Goal: Transaction & Acquisition: Book appointment/travel/reservation

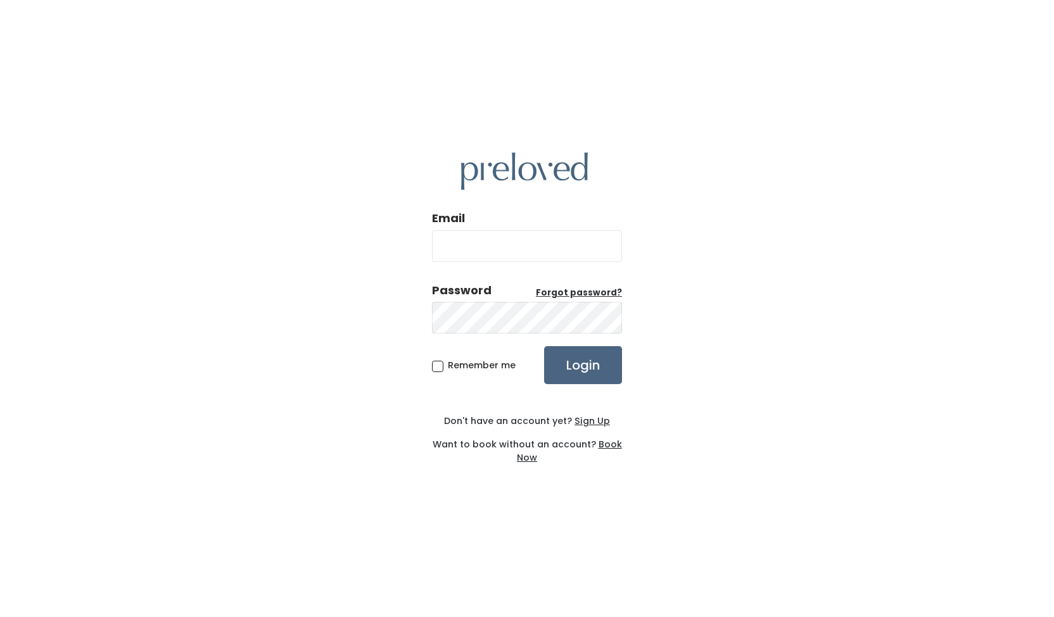
type input "[EMAIL_ADDRESS][DOMAIN_NAME]"
click at [602, 361] on input "Login" at bounding box center [583, 365] width 78 height 38
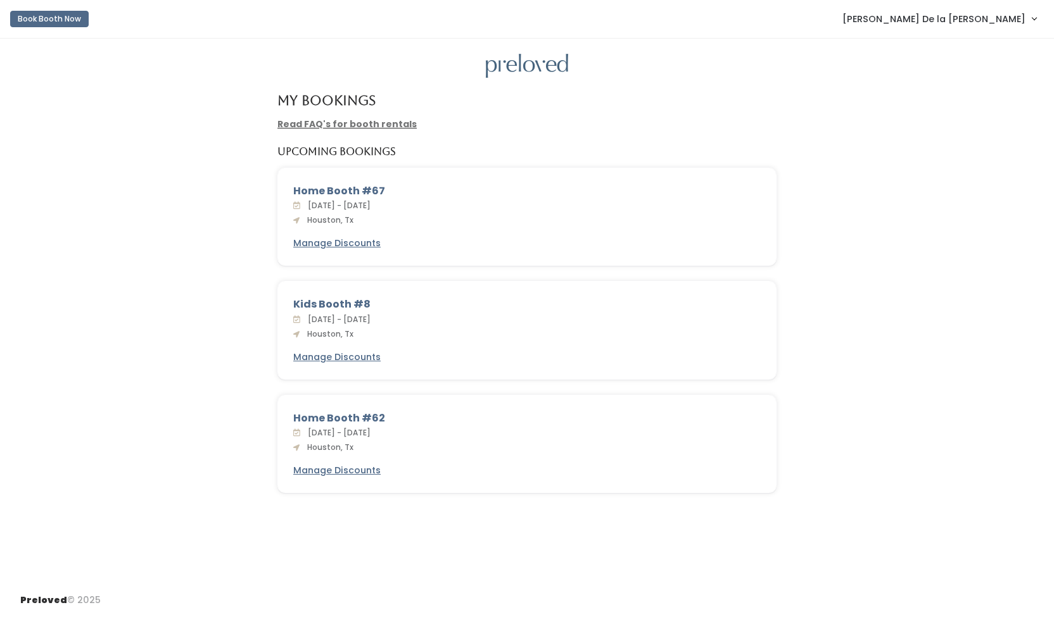
click at [395, 125] on link "Read FAQ's for booth rentals" at bounding box center [346, 124] width 139 height 13
click at [74, 20] on button "Book Booth Now" at bounding box center [49, 19] width 79 height 16
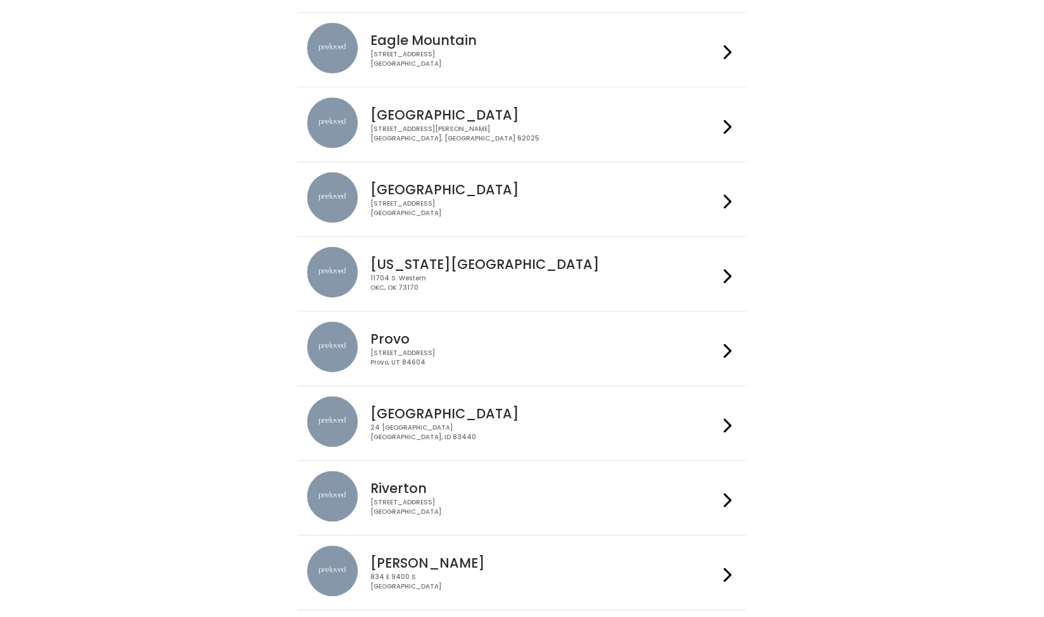
scroll to position [116, 0]
click at [598, 202] on div "3903 N Braeswood Blvd Houston, TX 77025" at bounding box center [544, 208] width 348 height 18
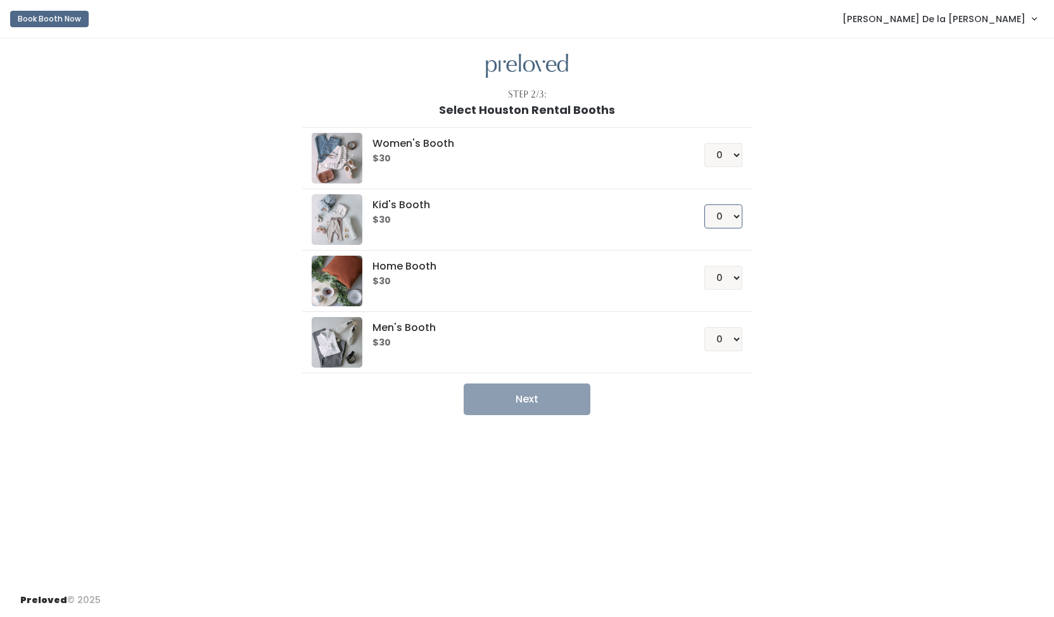
click at [733, 219] on select "0 1 2 3 4" at bounding box center [723, 217] width 38 height 24
select select "1"
click at [704, 205] on select "0 1 2 3 4" at bounding box center [723, 217] width 38 height 24
click at [557, 389] on button "Next" at bounding box center [527, 400] width 127 height 32
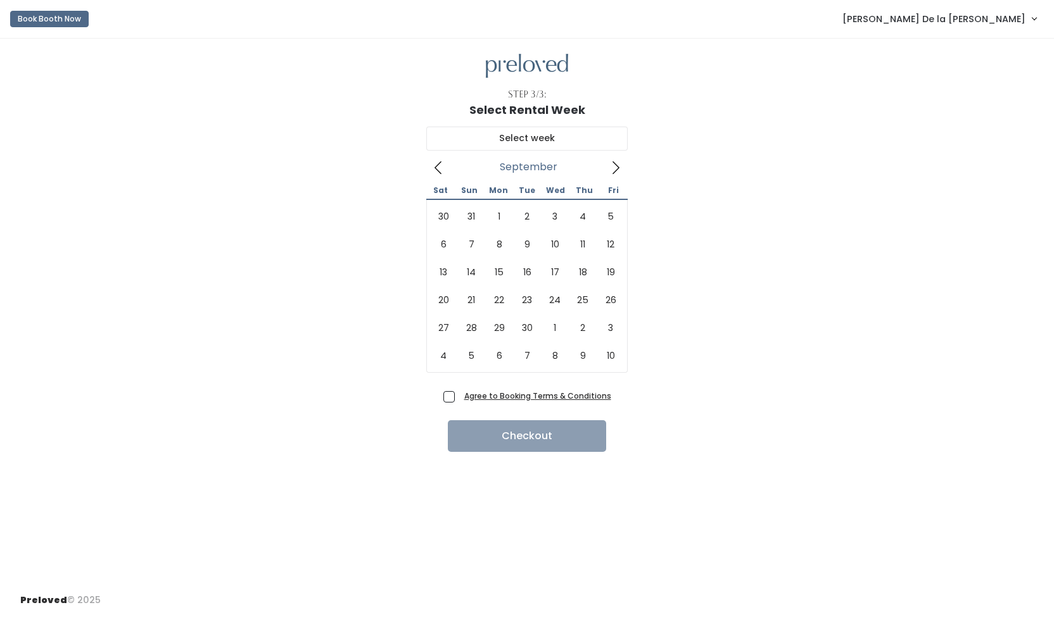
click at [613, 169] on icon at bounding box center [616, 168] width 14 height 14
click at [615, 172] on icon at bounding box center [616, 168] width 14 height 14
type input "[DATE] to [DATE]"
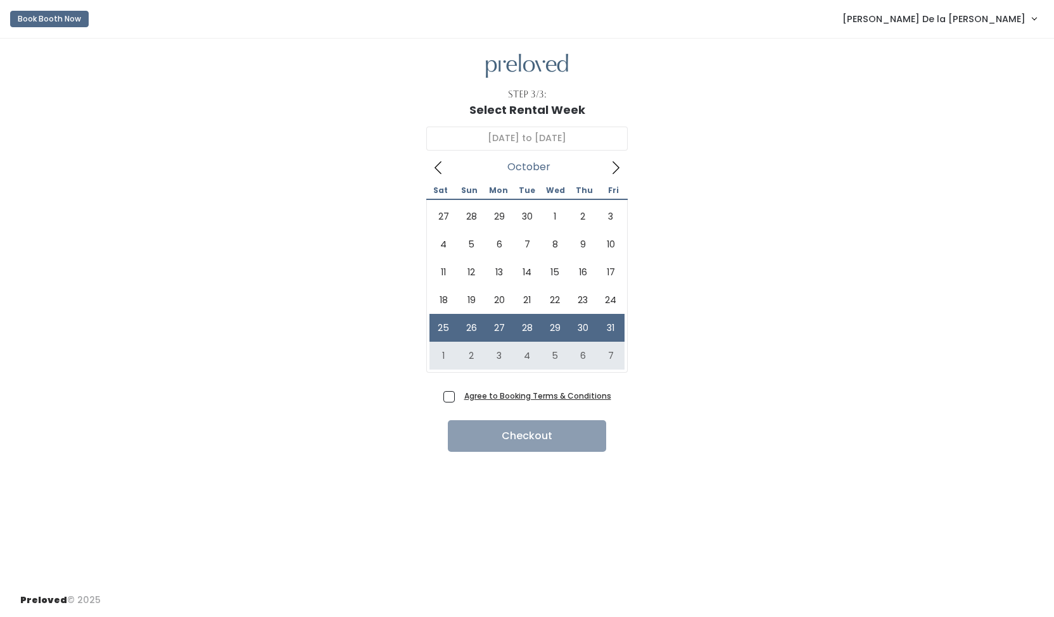
click at [459, 400] on span "Agree to Booking Terms & Conditions" at bounding box center [535, 395] width 152 height 13
click at [459, 398] on input "Agree to Booking Terms & Conditions" at bounding box center [463, 393] width 8 height 8
checkbox input "true"
click at [495, 437] on button "Checkout" at bounding box center [527, 436] width 158 height 32
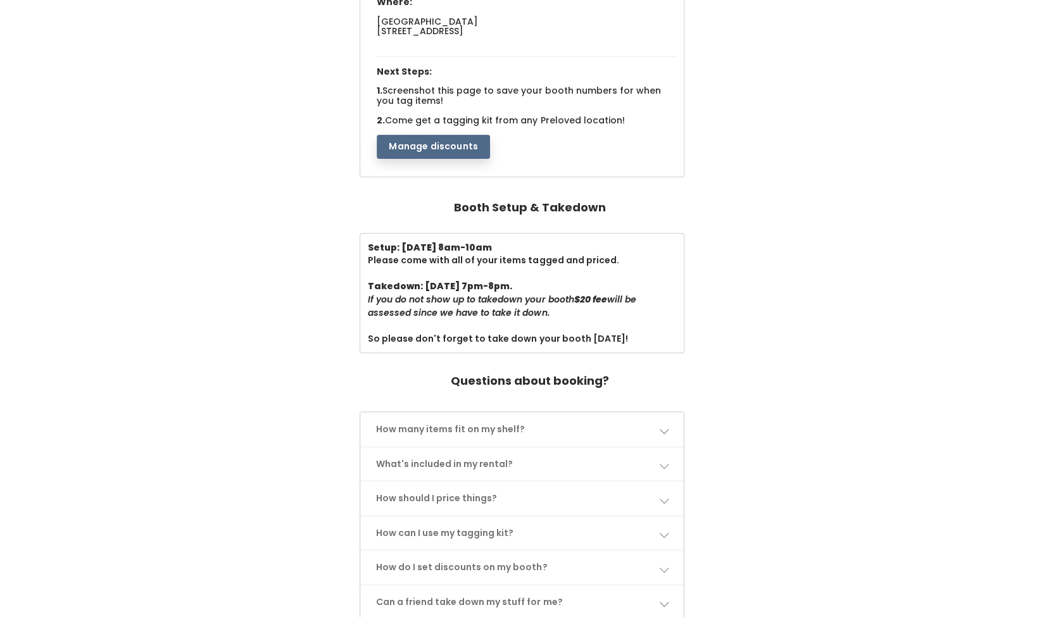
scroll to position [225, 0]
click at [412, 432] on link "How many items fit on my shelf?" at bounding box center [522, 429] width 322 height 34
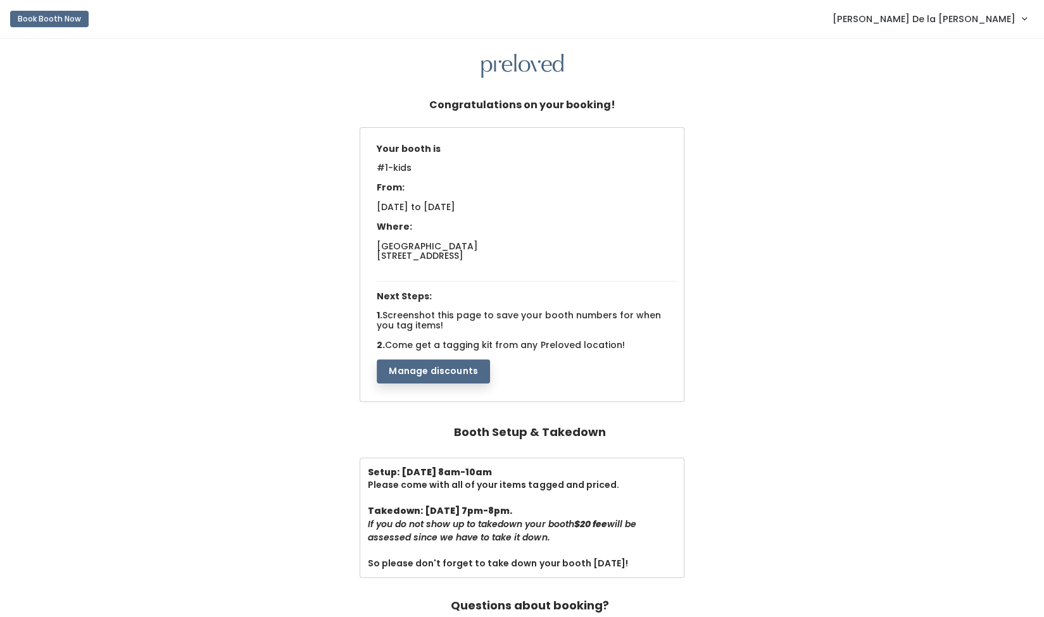
scroll to position [1, 0]
click at [990, 19] on span "[PERSON_NAME] De la [PERSON_NAME]" at bounding box center [924, 18] width 183 height 14
click at [972, 54] on link "My bookings" at bounding box center [981, 49] width 113 height 23
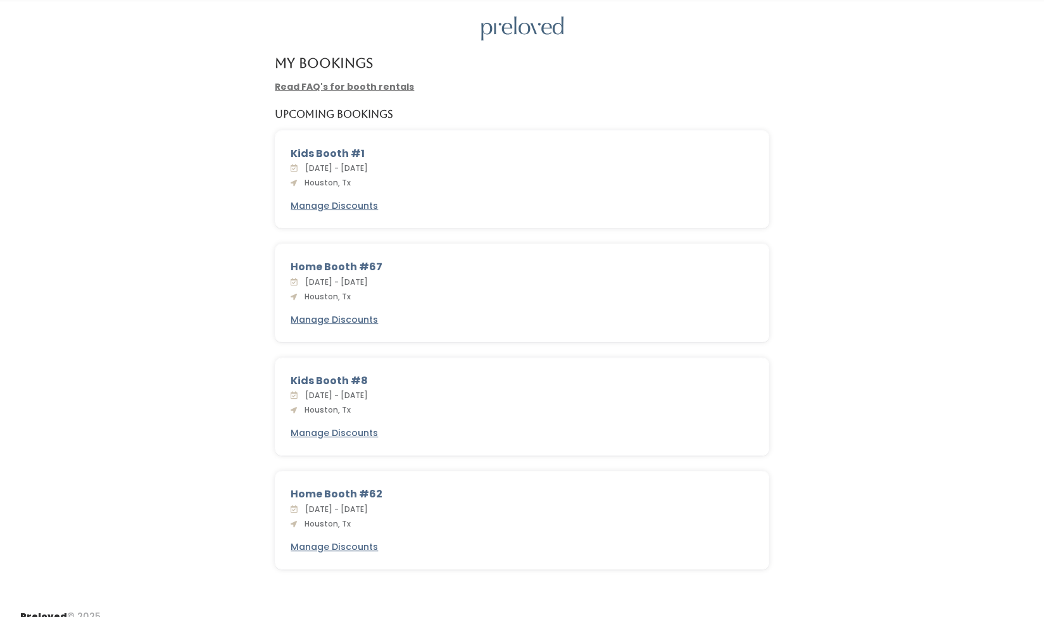
scroll to position [49, 0]
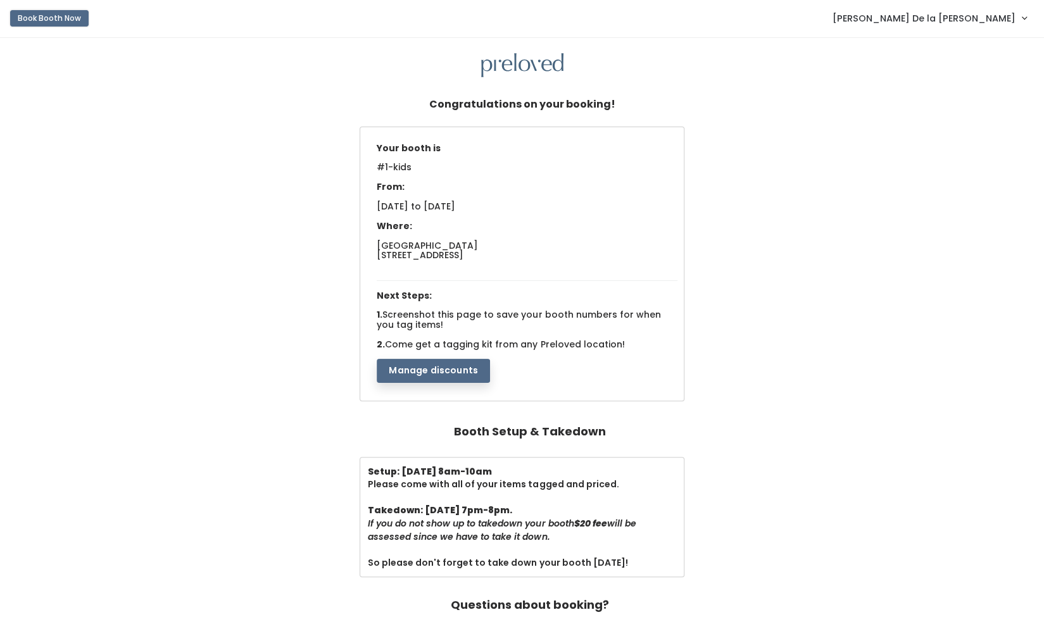
click at [34, 18] on button "Book Booth Now" at bounding box center [49, 18] width 79 height 16
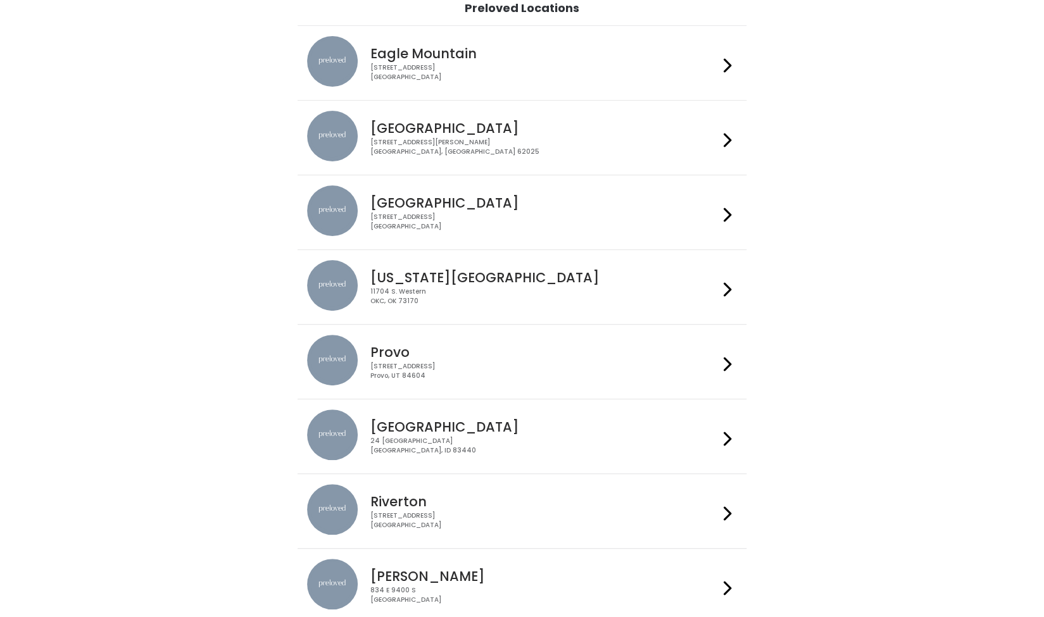
scroll to position [101, 0]
click at [440, 202] on h4 "Houston" at bounding box center [544, 203] width 348 height 15
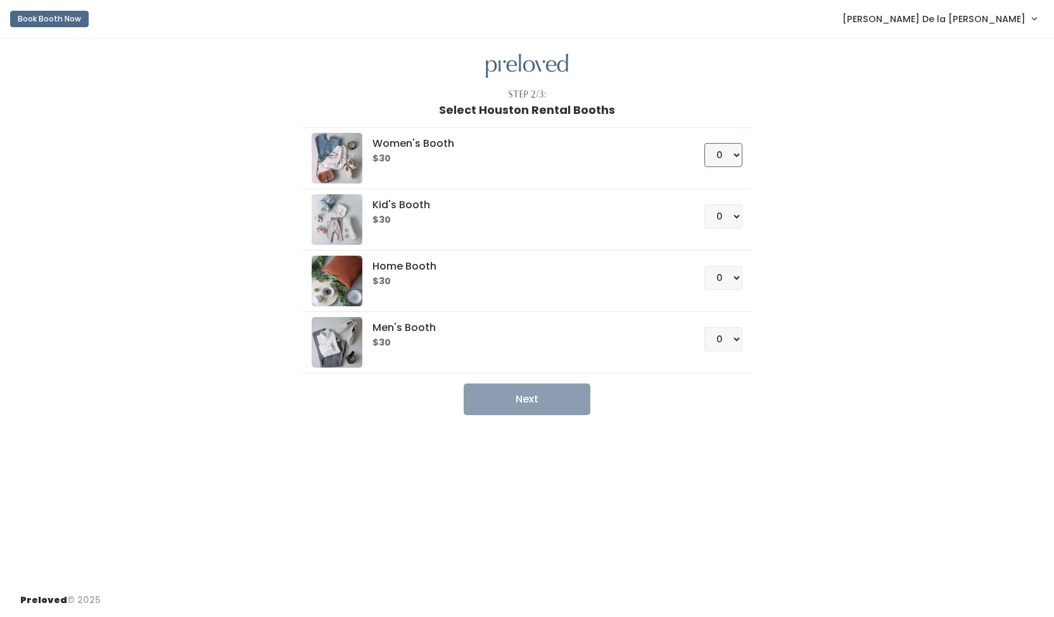
click at [735, 155] on select "0 1 2 3 4" at bounding box center [723, 155] width 38 height 24
select select "1"
click at [704, 143] on select "0 1 2 3 4" at bounding box center [723, 155] width 38 height 24
click at [507, 397] on button "Next" at bounding box center [527, 400] width 127 height 32
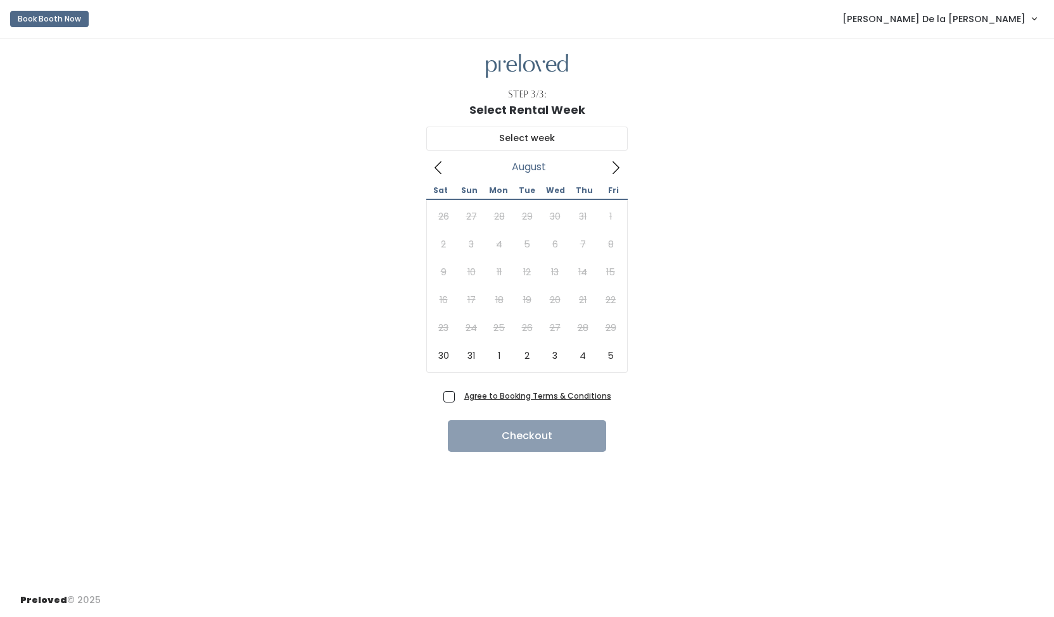
click at [615, 175] on span at bounding box center [615, 167] width 24 height 20
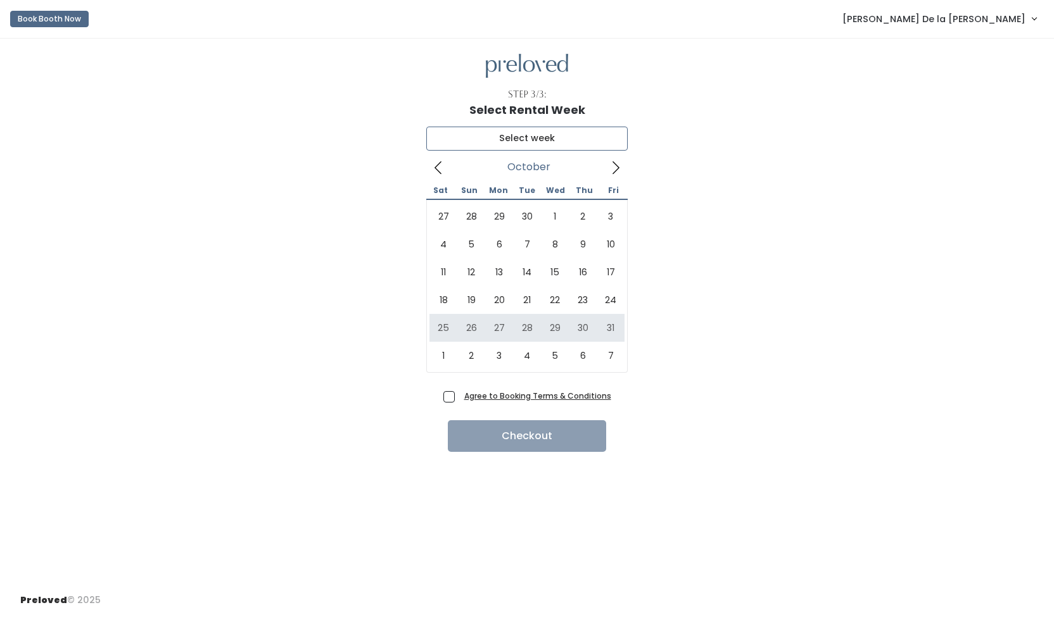
type input "October 25 to October 31"
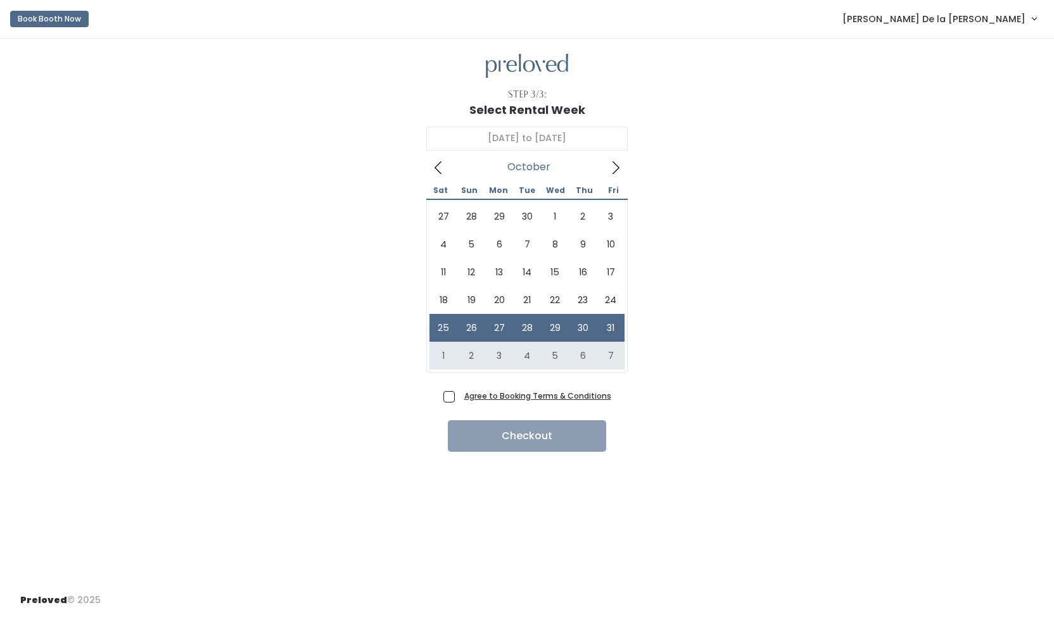
click at [459, 400] on span "Agree to Booking Terms & Conditions" at bounding box center [535, 395] width 152 height 13
click at [459, 398] on input "Agree to Booking Terms & Conditions" at bounding box center [463, 393] width 8 height 8
checkbox input "true"
click at [492, 425] on button "Checkout" at bounding box center [527, 436] width 158 height 32
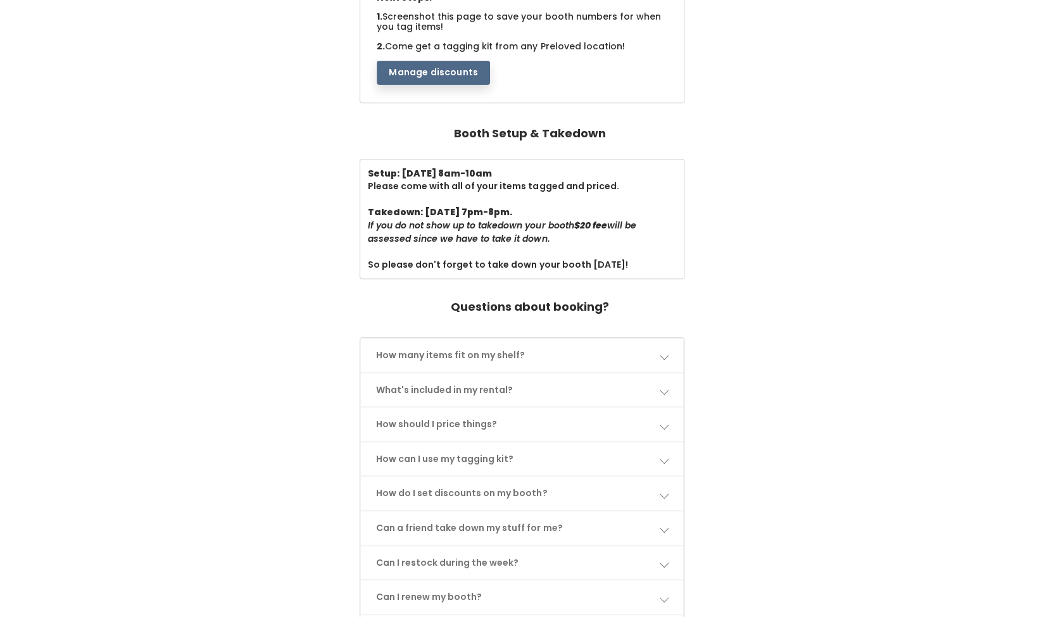
scroll to position [300, 0]
click at [593, 351] on link "How many items fit on my shelf?" at bounding box center [522, 355] width 322 height 34
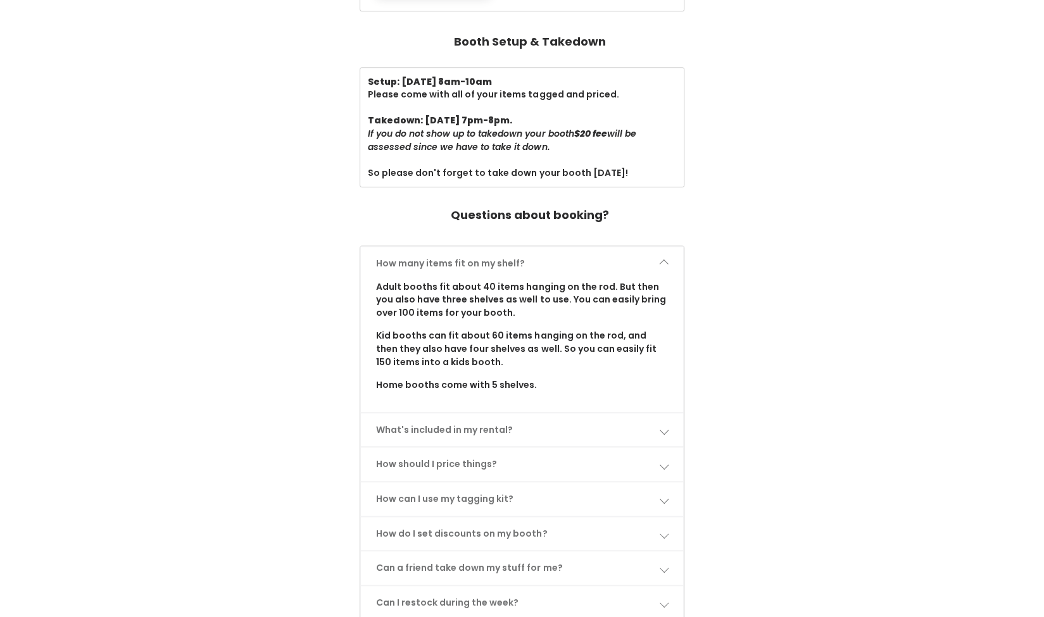
click at [553, 420] on link "What's included in my rental?" at bounding box center [522, 430] width 322 height 34
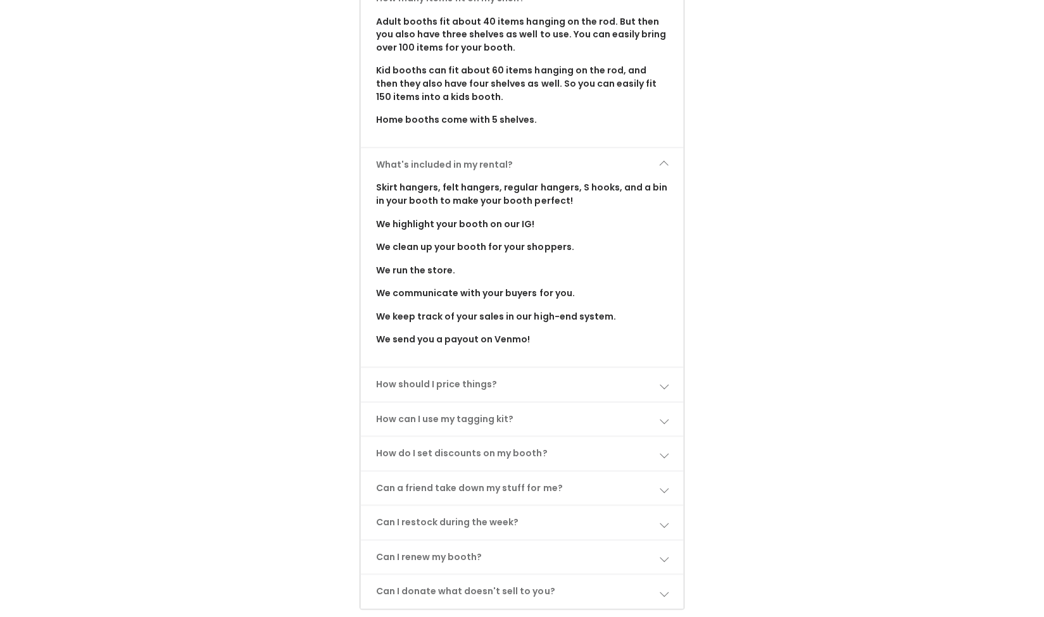
scroll to position [657, 0]
click at [534, 383] on link "How should I price things?" at bounding box center [522, 384] width 322 height 34
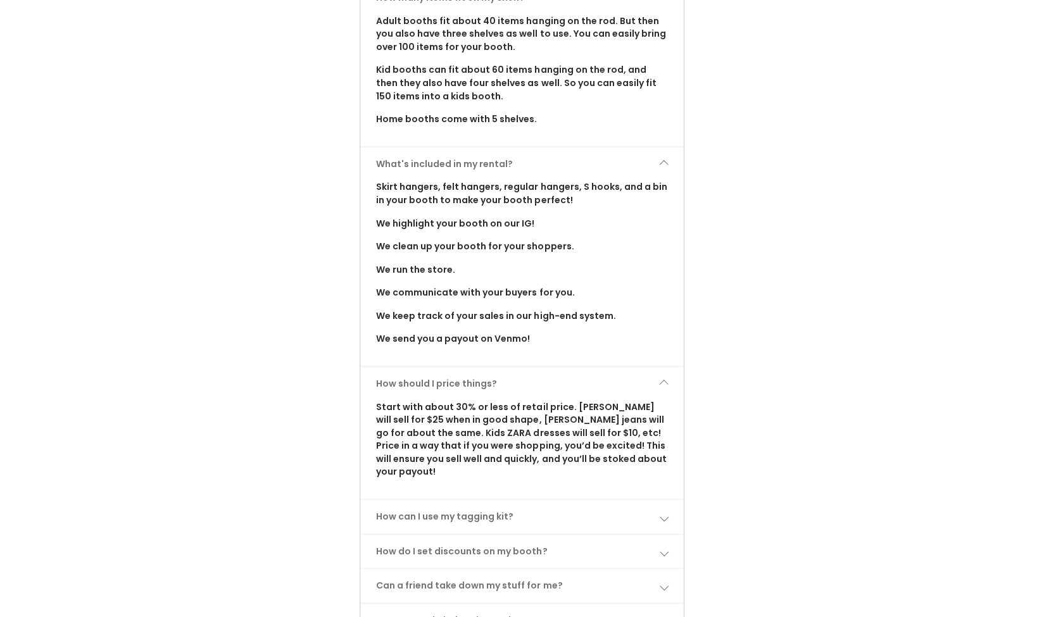
click at [485, 170] on link "What's included in my rental?" at bounding box center [522, 165] width 322 height 34
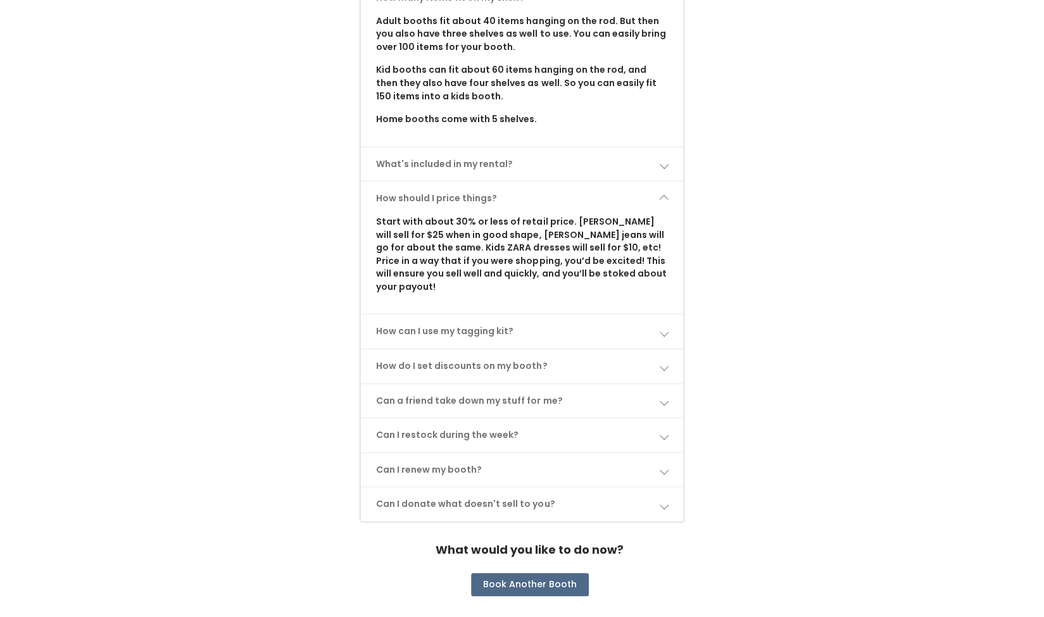
click at [459, 320] on link "How can I use my tagging kit?" at bounding box center [522, 332] width 322 height 34
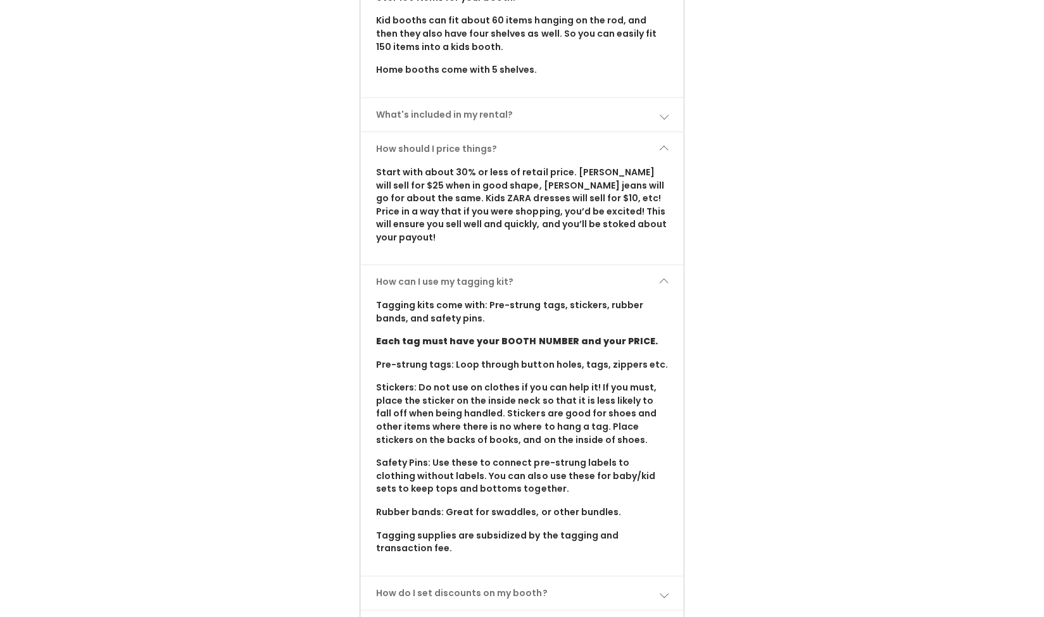
scroll to position [708, 0]
click at [466, 267] on link "How can I use my tagging kit?" at bounding box center [522, 280] width 322 height 34
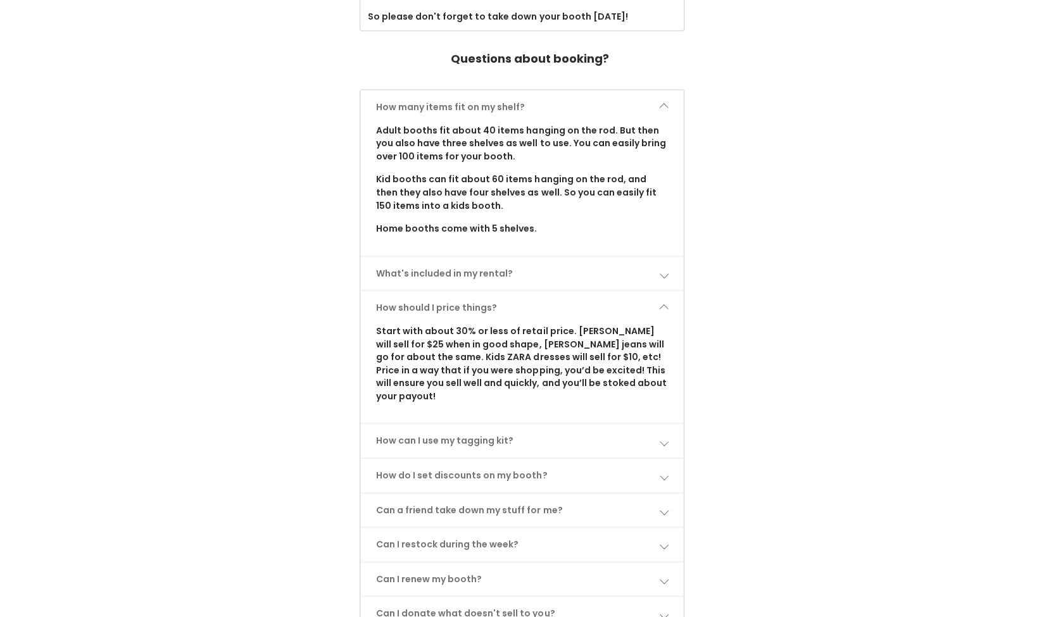
scroll to position [667, 0]
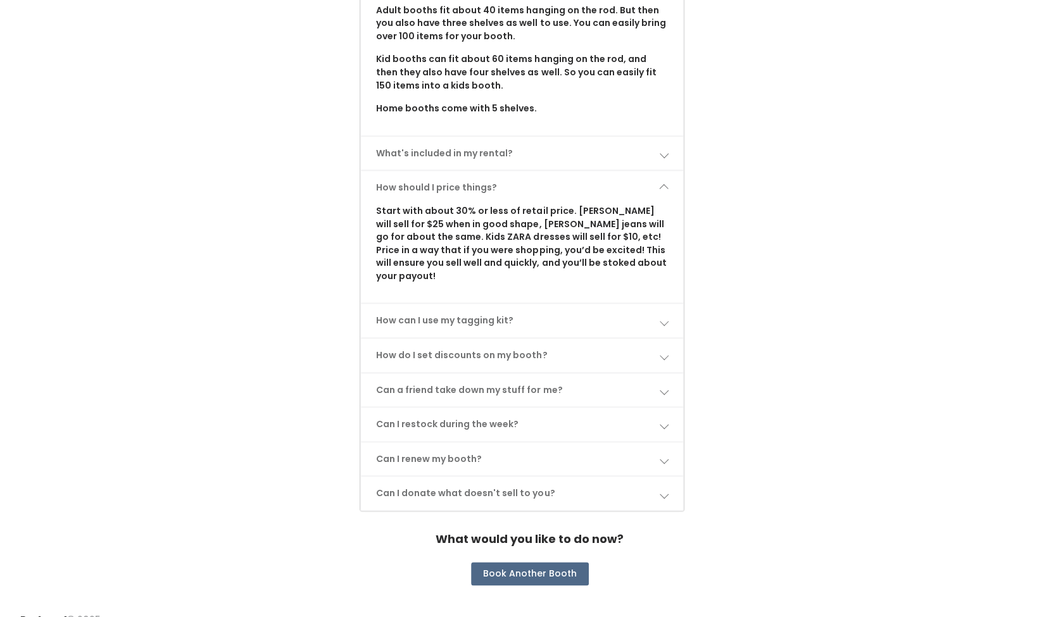
click at [634, 477] on link "Can I donate what doesn't sell to you?" at bounding box center [522, 494] width 322 height 34
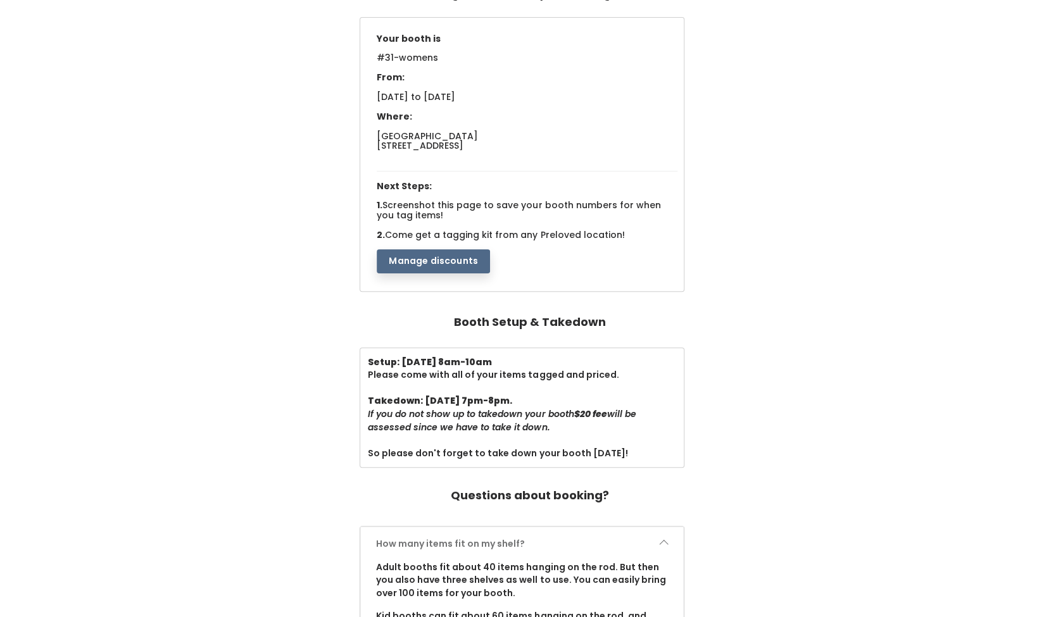
scroll to position [0, 0]
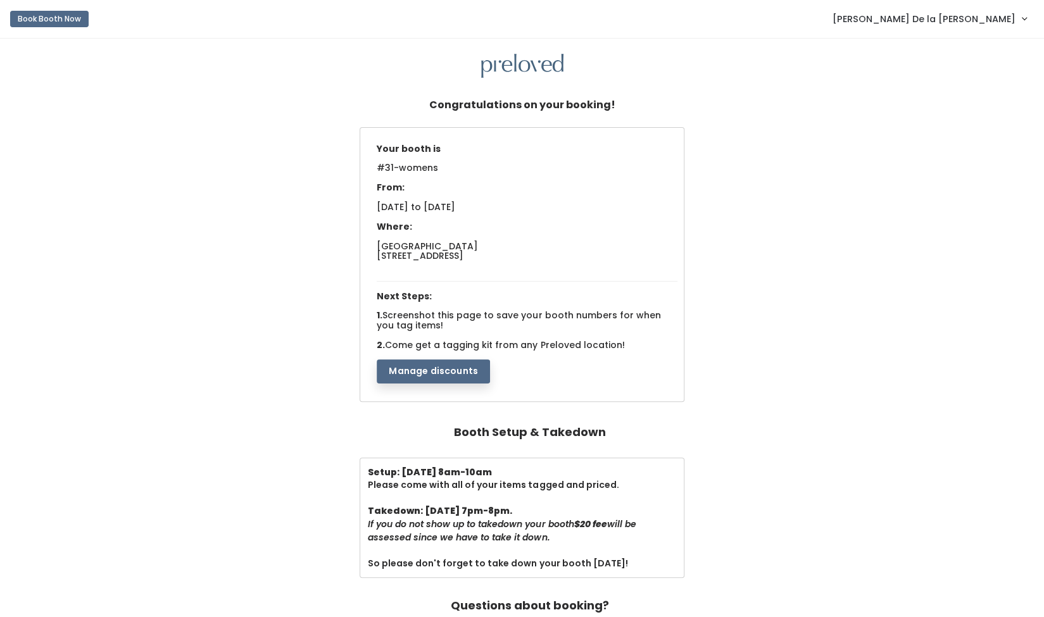
click at [999, 15] on span "[PERSON_NAME] De la [PERSON_NAME]" at bounding box center [924, 19] width 183 height 14
click at [983, 55] on link "My bookings" at bounding box center [981, 50] width 113 height 23
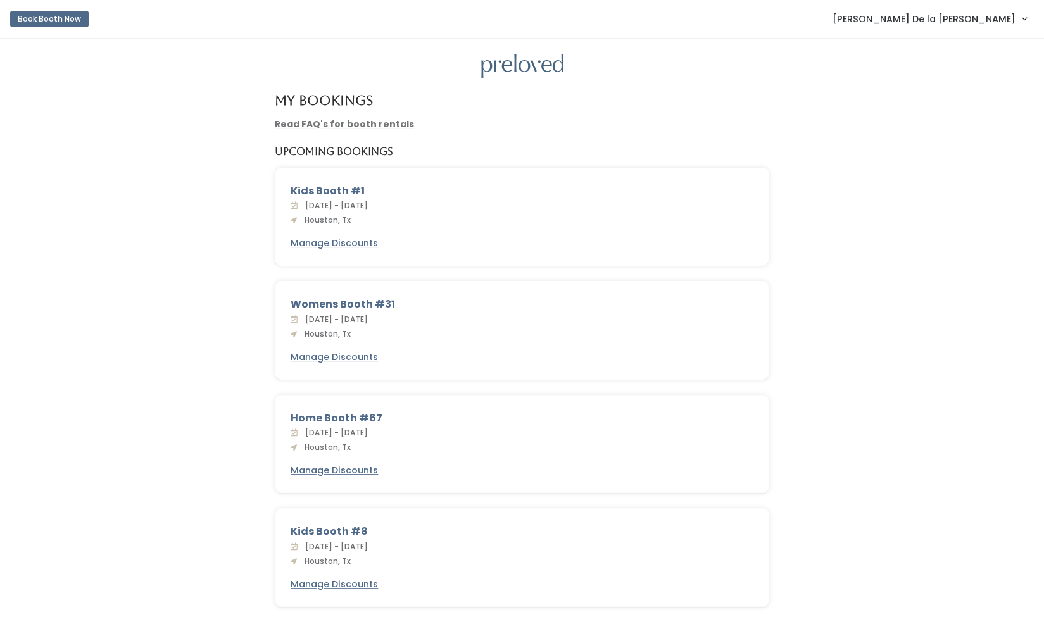
click at [382, 130] on u "Read FAQ's for booth rentals" at bounding box center [344, 124] width 139 height 13
click at [374, 124] on link "Read FAQ's for booth rentals" at bounding box center [344, 124] width 139 height 13
